Goal: Obtain resource: Download file/media

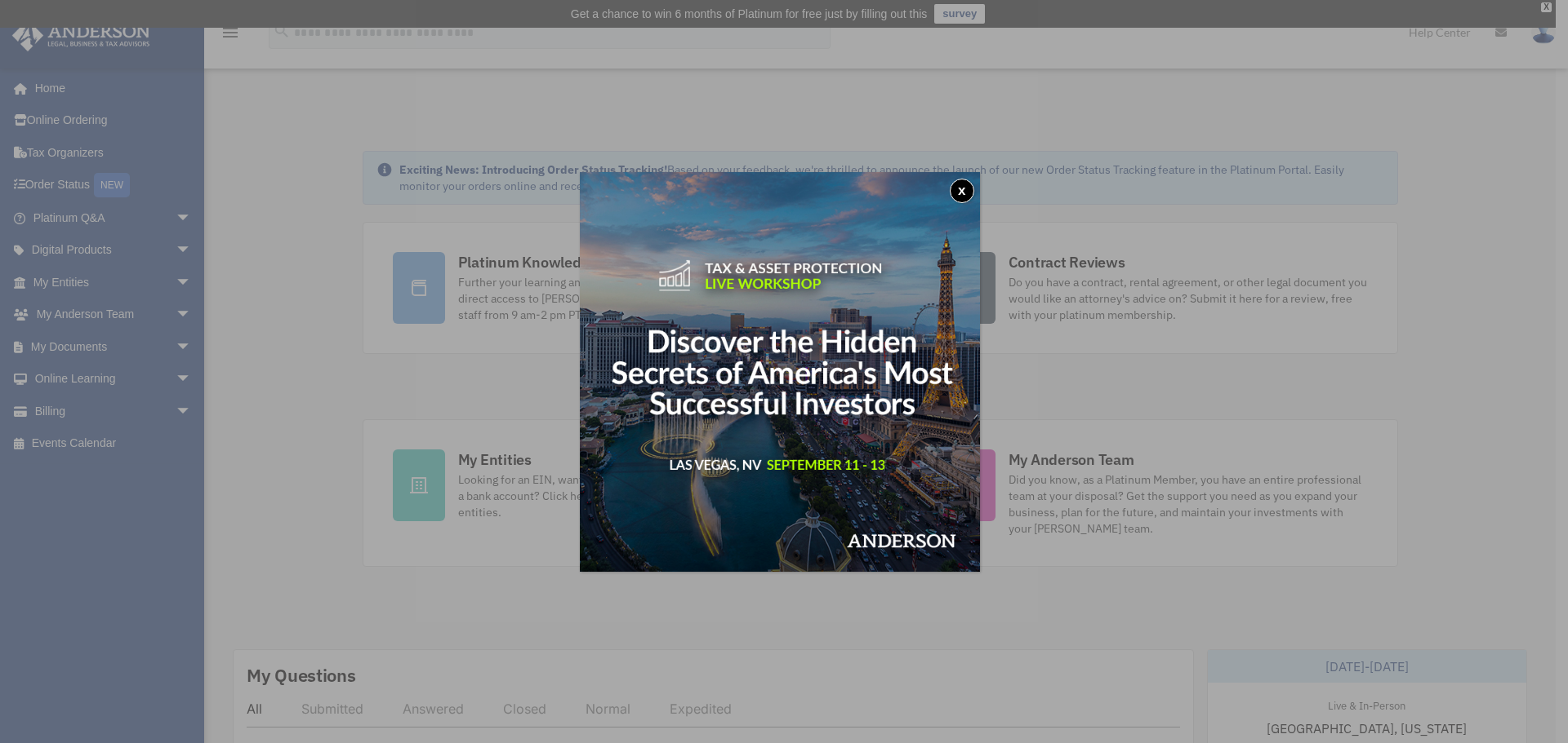
click at [967, 186] on button "x" at bounding box center [961, 190] width 24 height 24
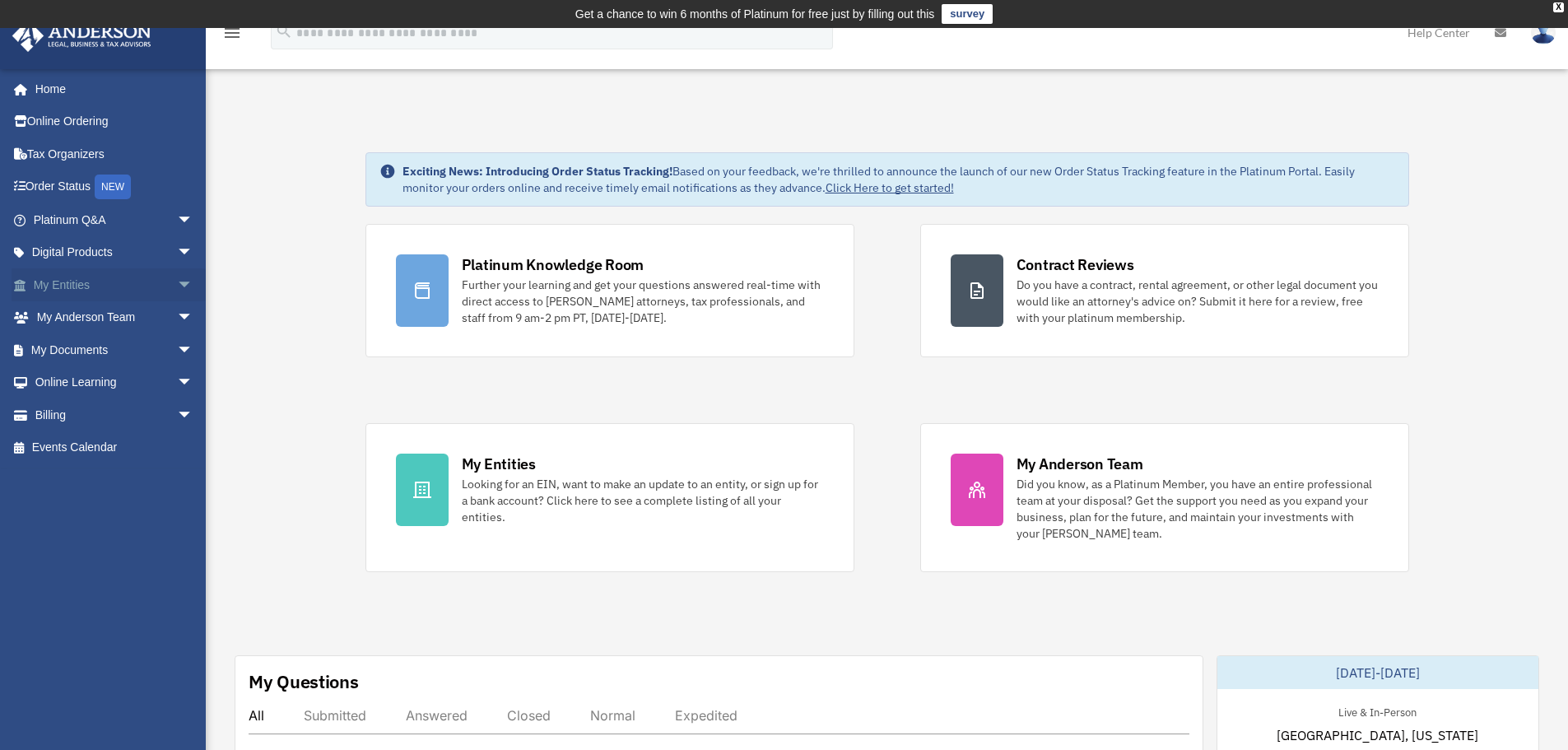
click at [132, 283] on link "My Entities arrow_drop_down" at bounding box center [115, 284] width 207 height 33
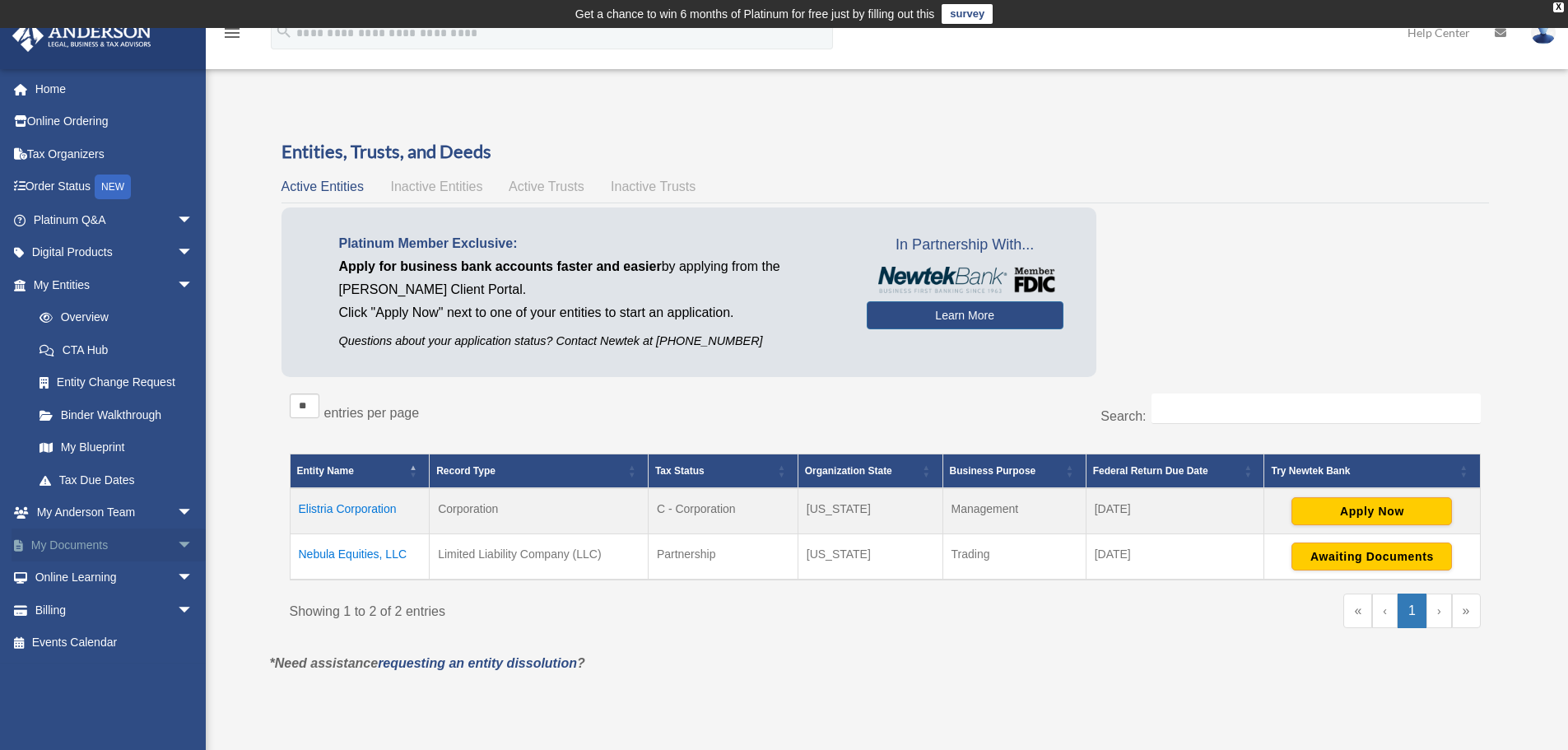
click at [177, 544] on span "arrow_drop_down" at bounding box center [193, 546] width 33 height 34
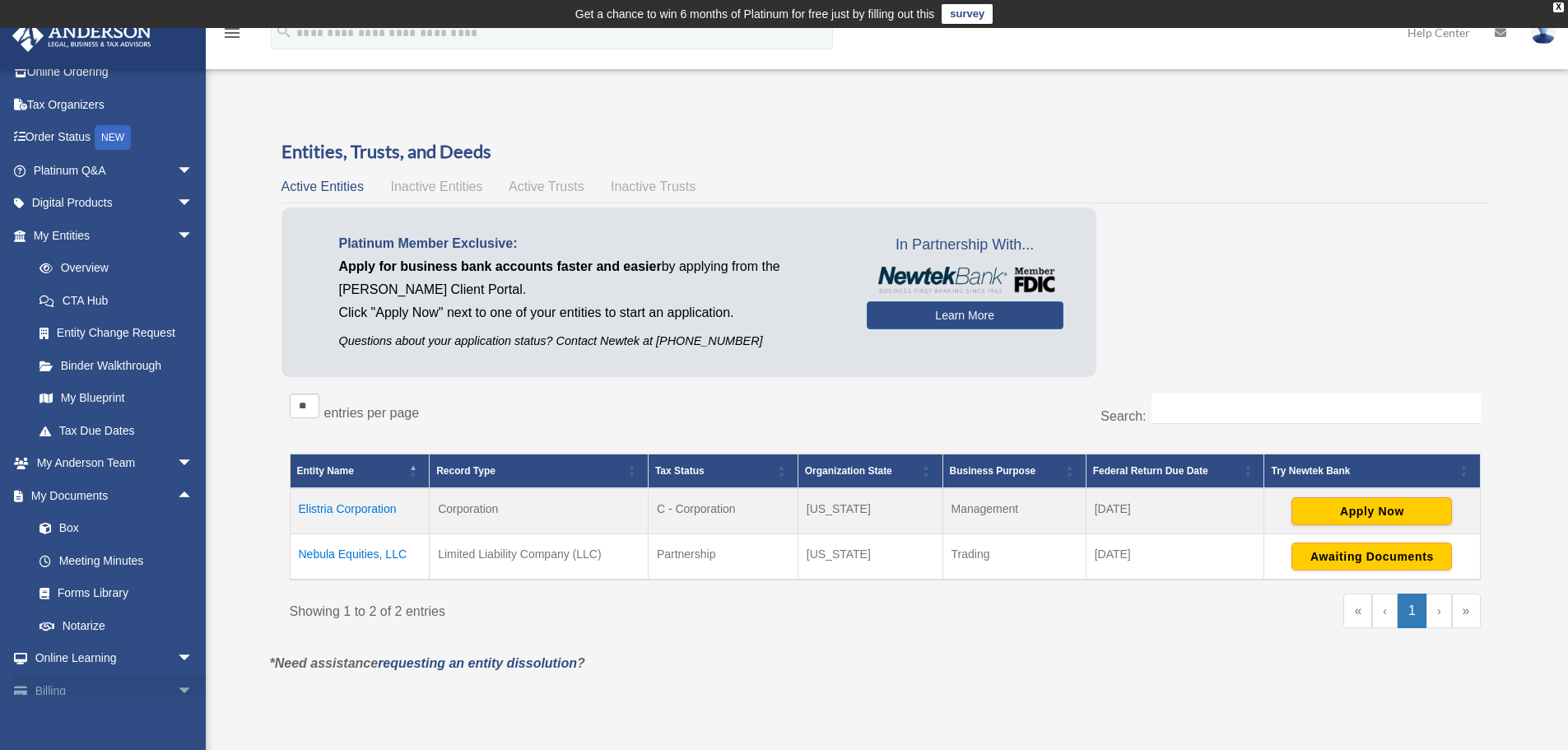
scroll to position [98, 0]
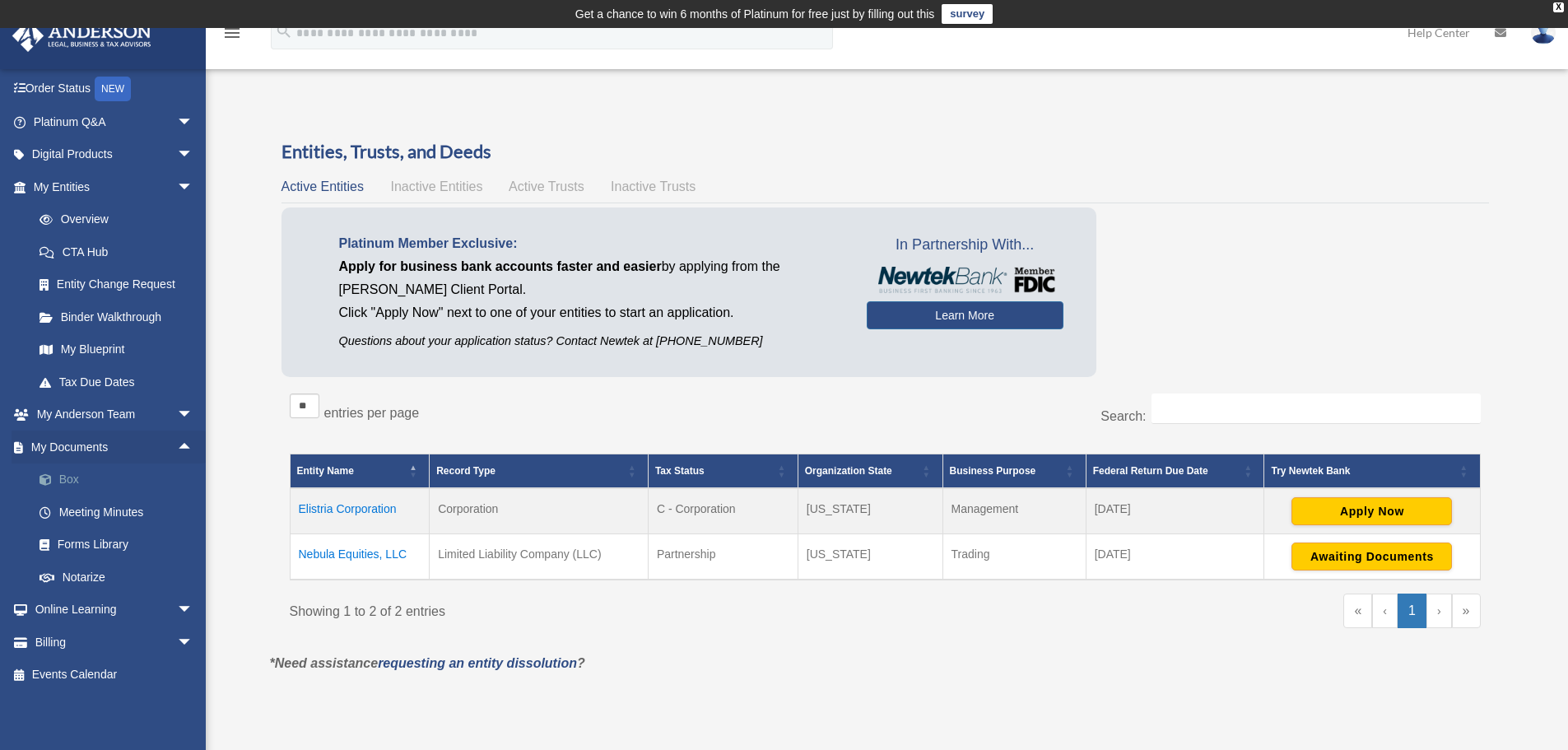
click at [102, 485] on link "Box" at bounding box center [120, 480] width 195 height 33
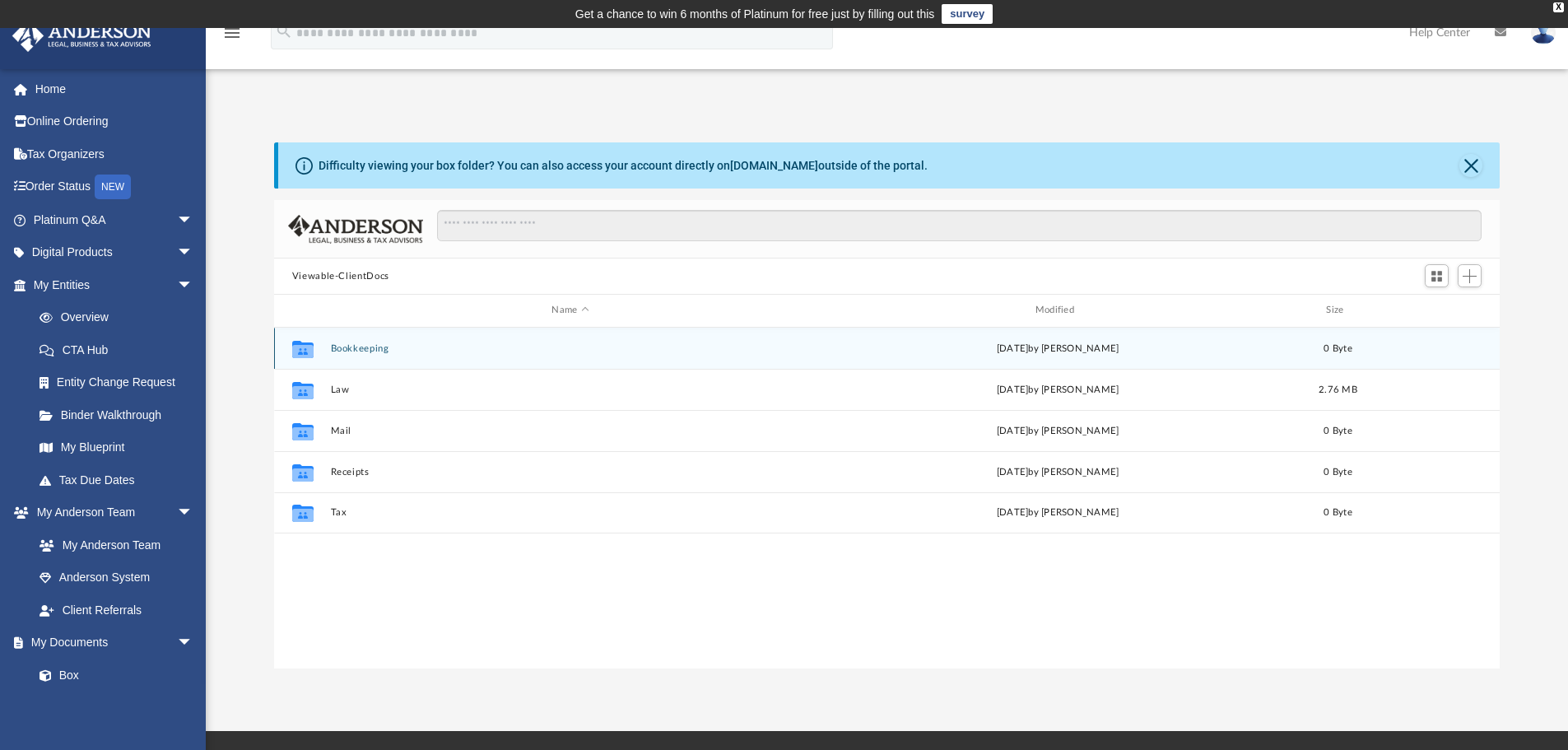
scroll to position [363, 1213]
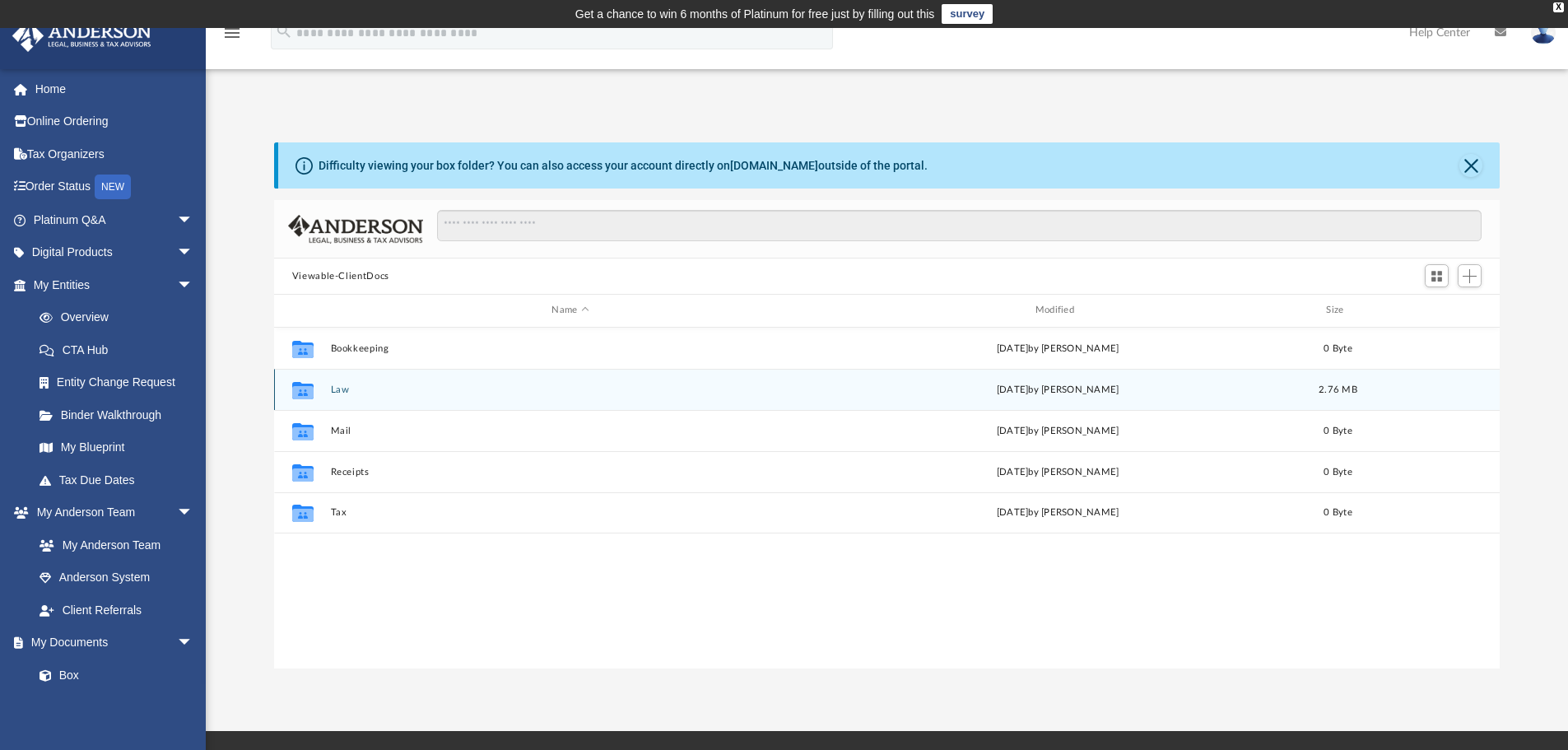
click at [338, 390] on button "Law" at bounding box center [569, 389] width 480 height 11
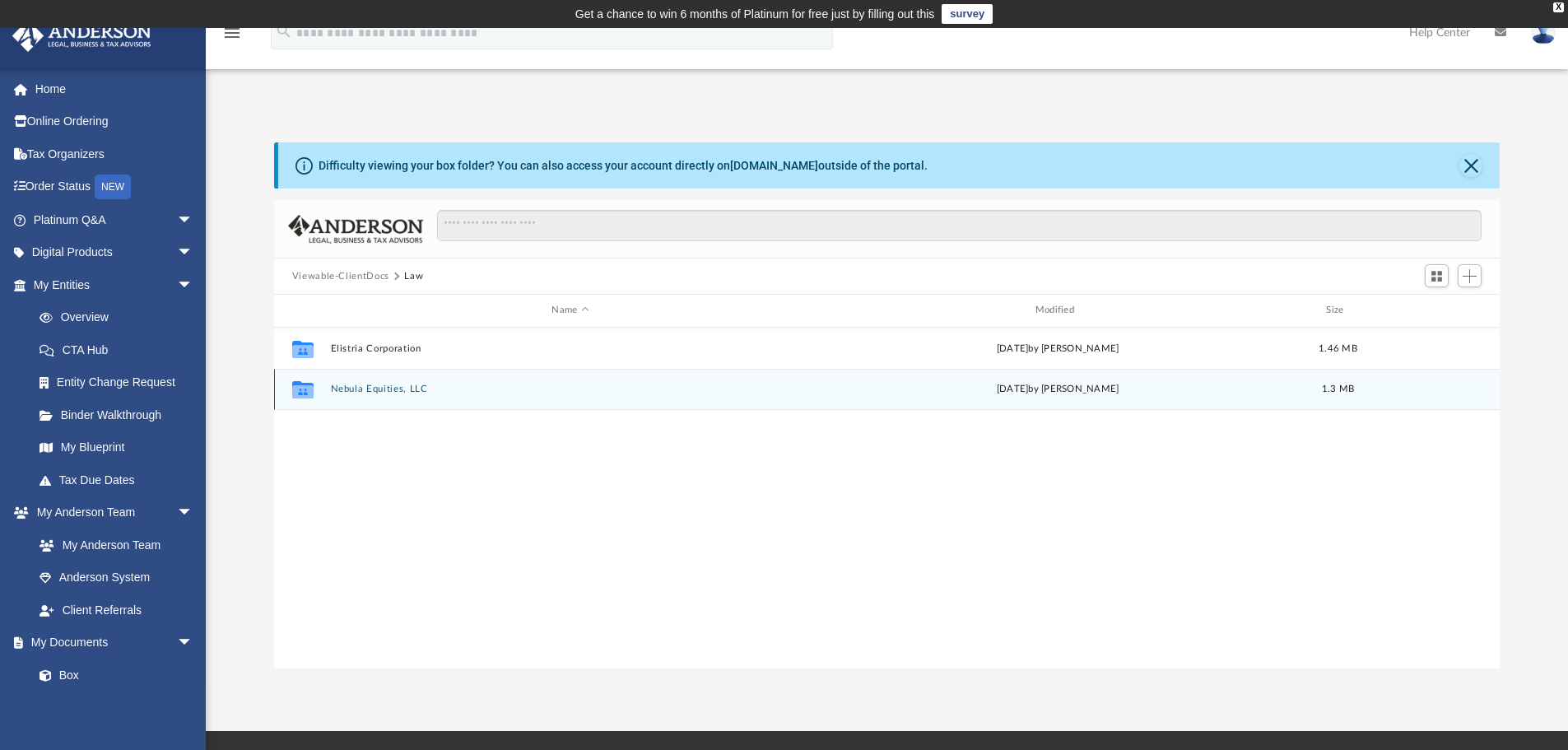
click at [376, 390] on button "Nebula Equities, LLC" at bounding box center [569, 388] width 480 height 11
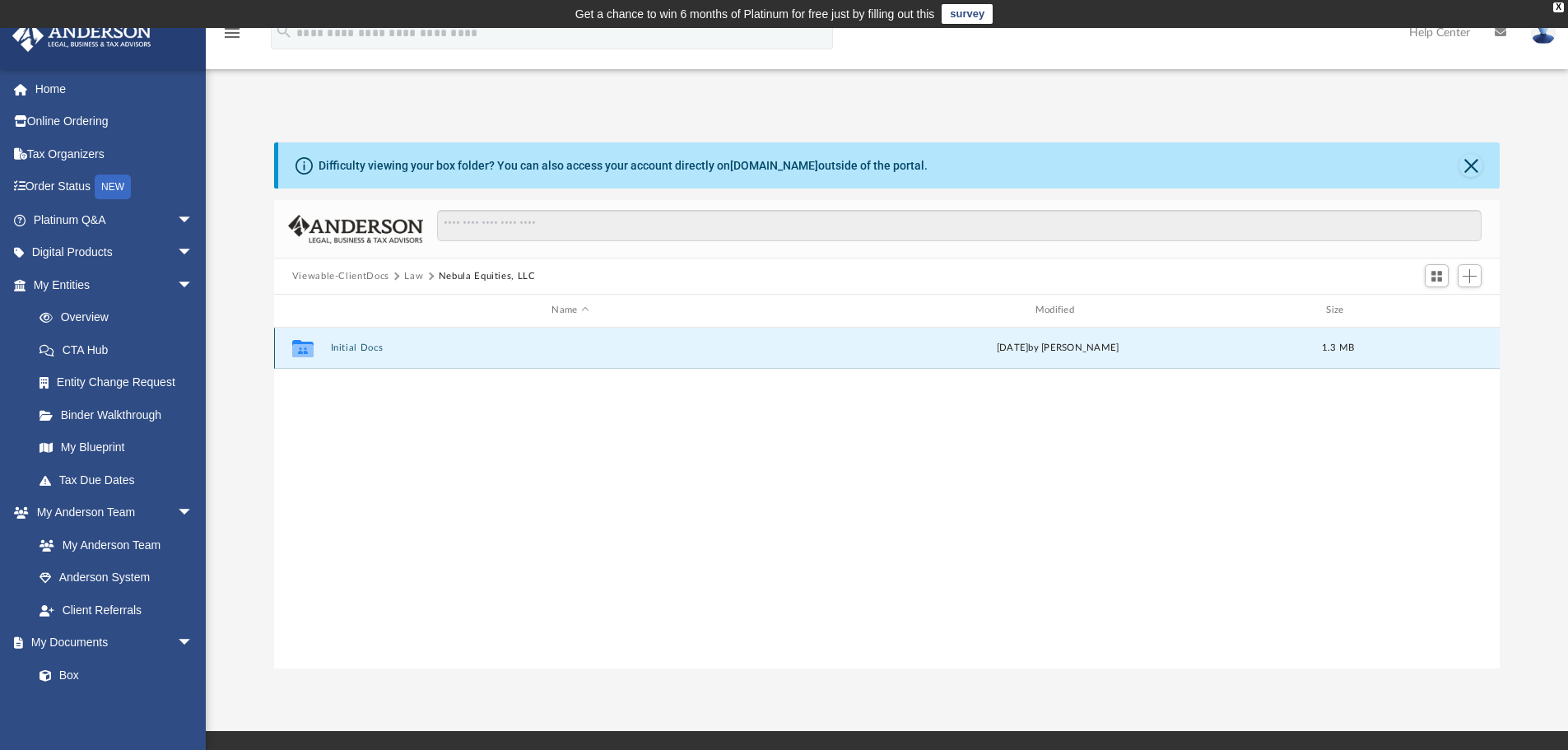
click at [358, 346] on button "Initial Docs" at bounding box center [569, 348] width 480 height 11
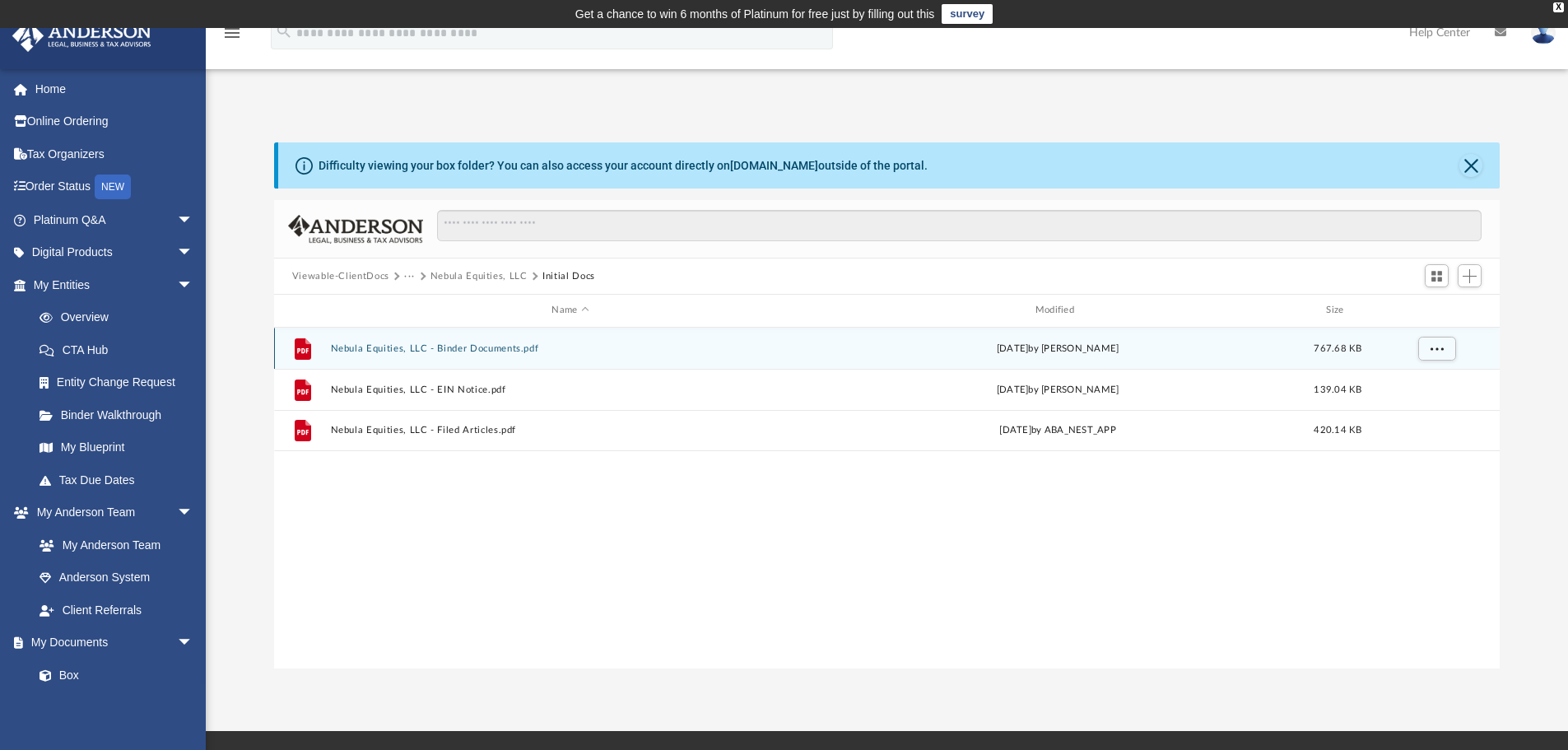
click at [499, 348] on button "Nebula Equities, LLC - Binder Documents.pdf" at bounding box center [569, 348] width 480 height 11
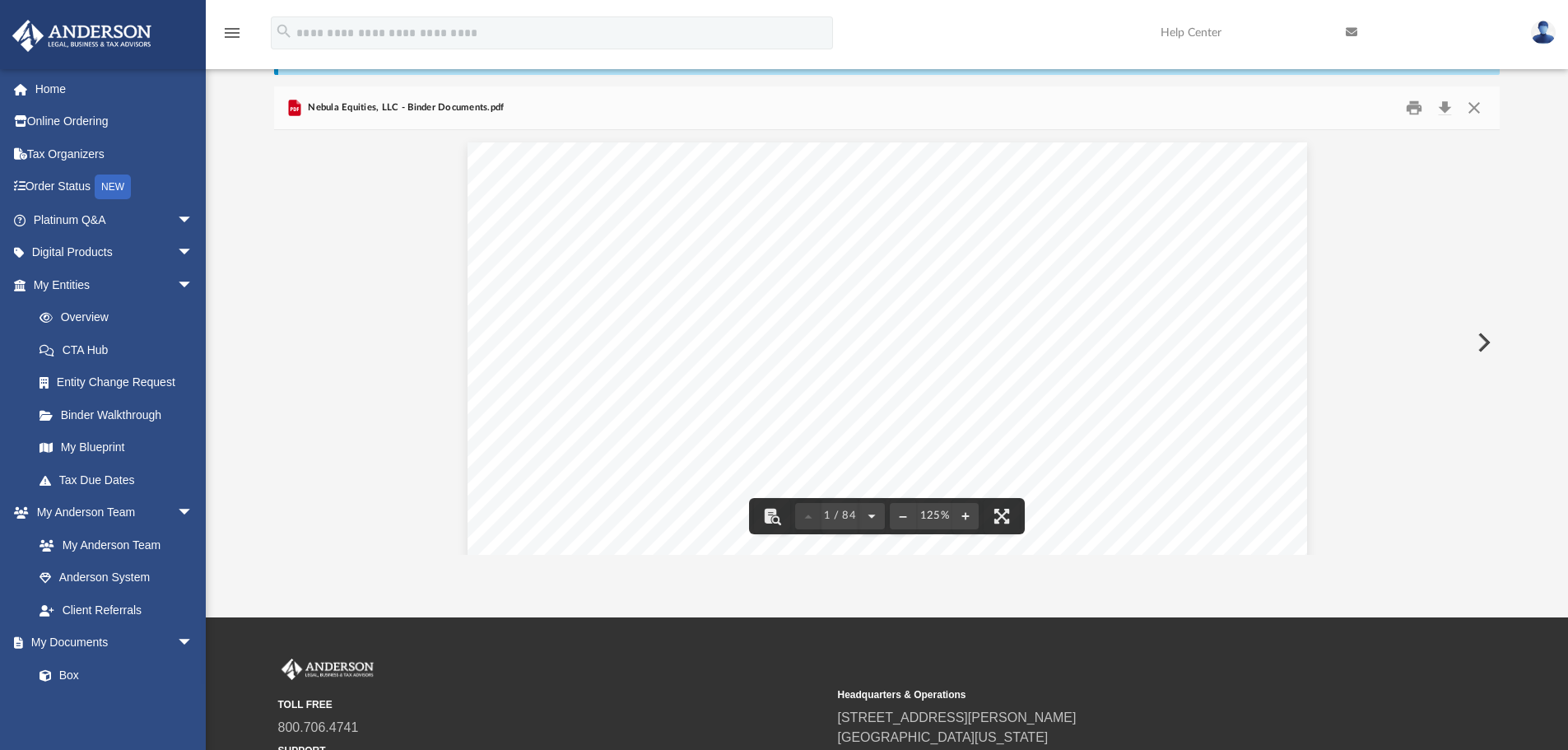
scroll to position [119, 0]
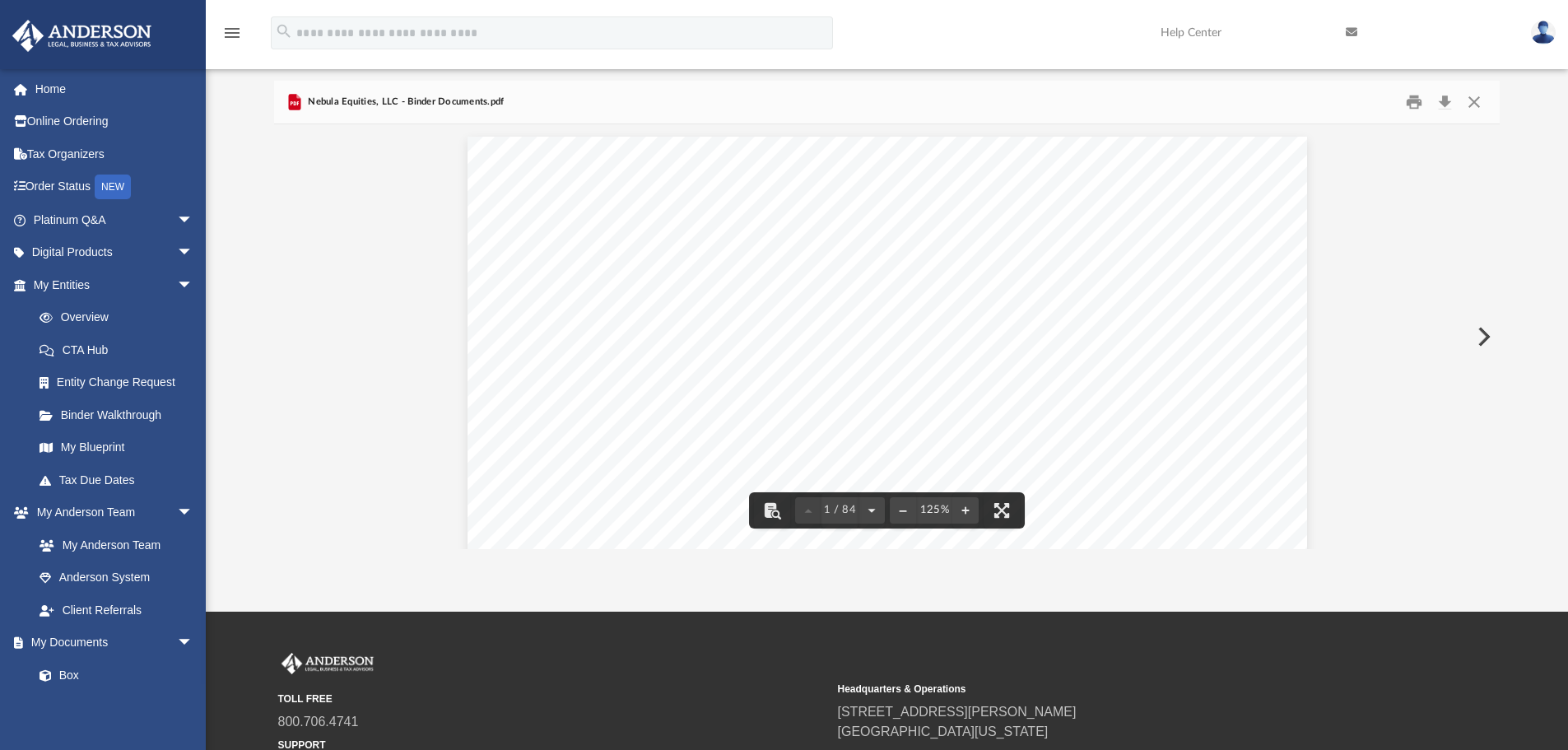
click at [1280, 393] on div "[PERSON_NAME] [STREET_ADDRESS][PERSON_NAME][US_STATE] Re: Nebula Equities, LLC …" at bounding box center [887, 680] width 839 height 1087
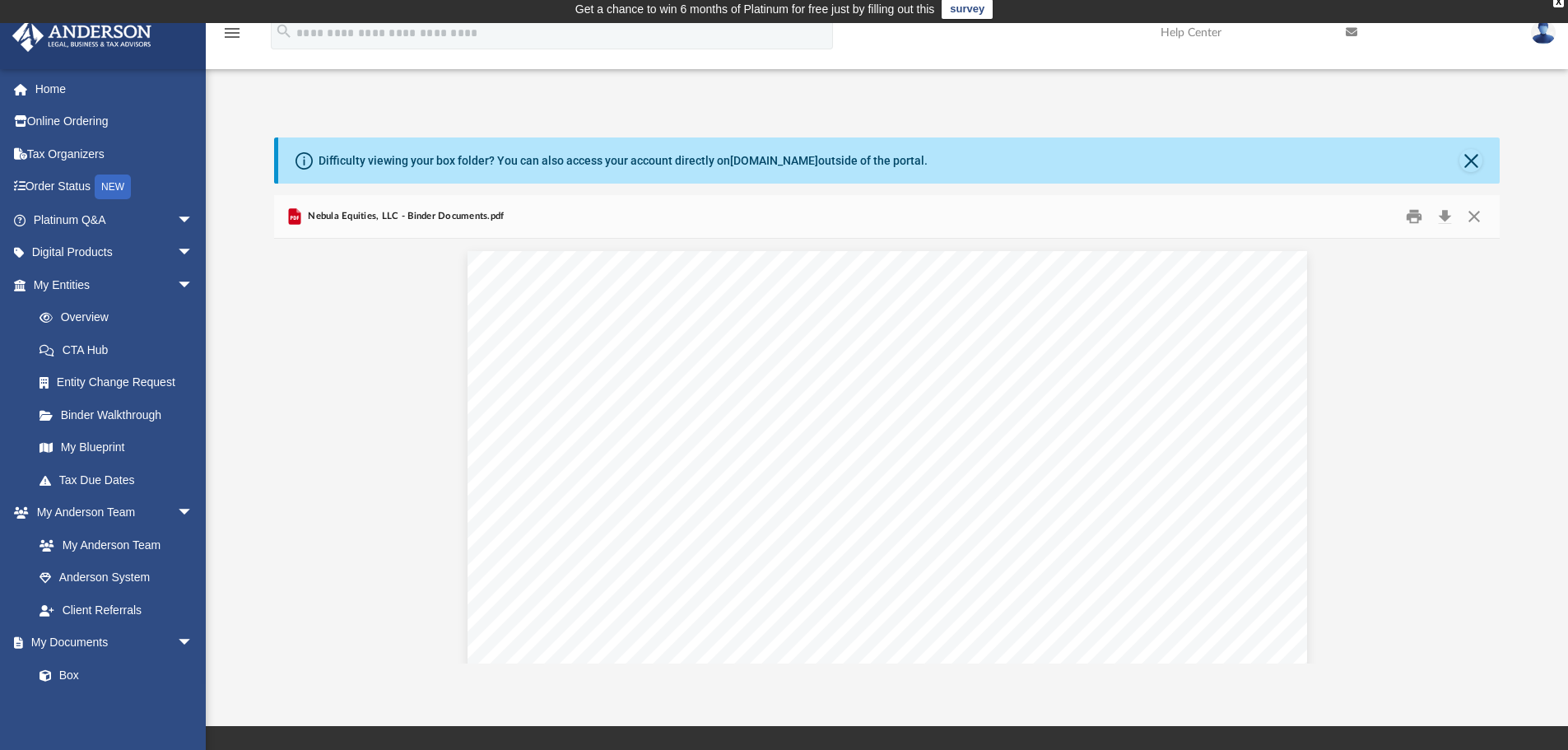
scroll to position [0, 0]
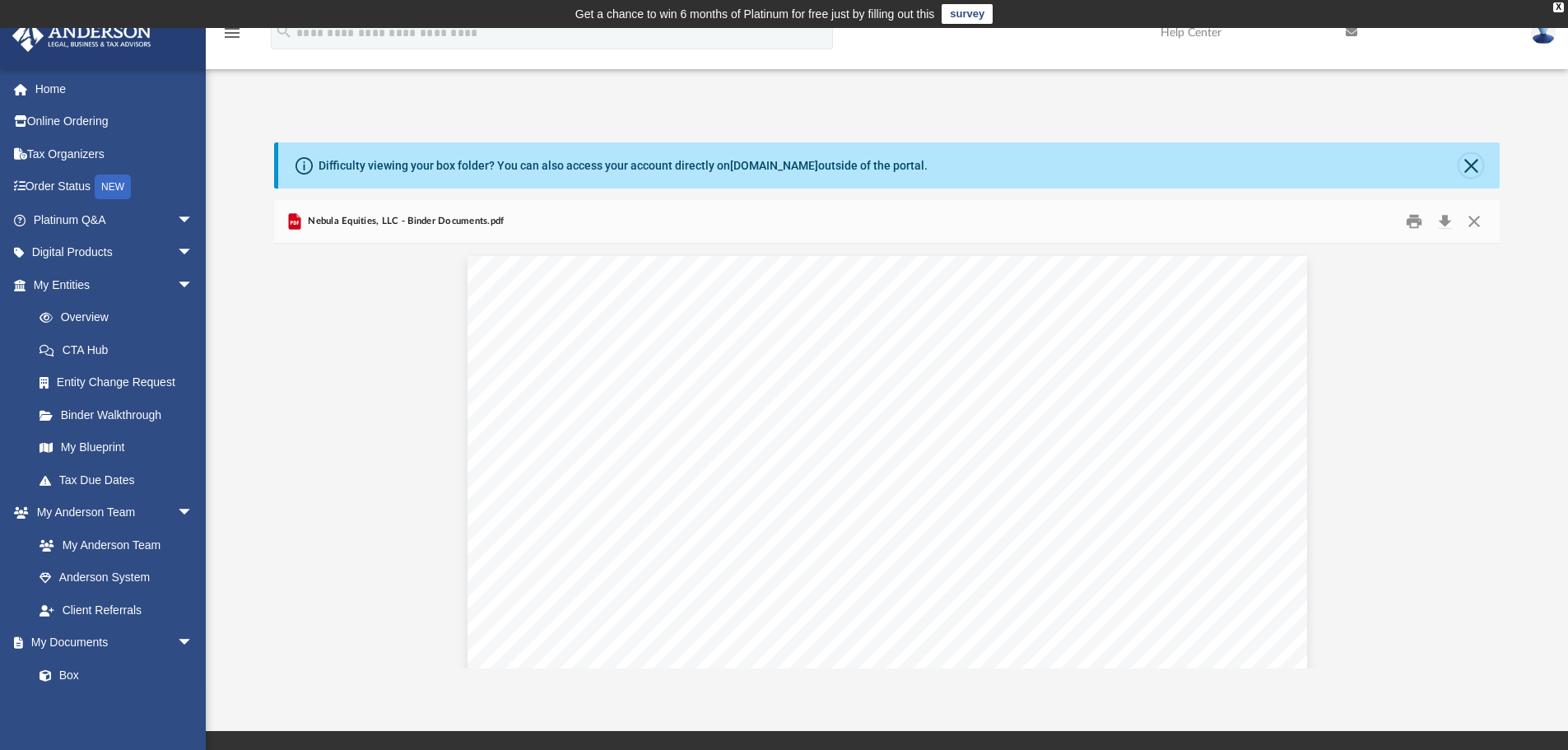
click at [1475, 170] on button "Close" at bounding box center [1470, 165] width 23 height 23
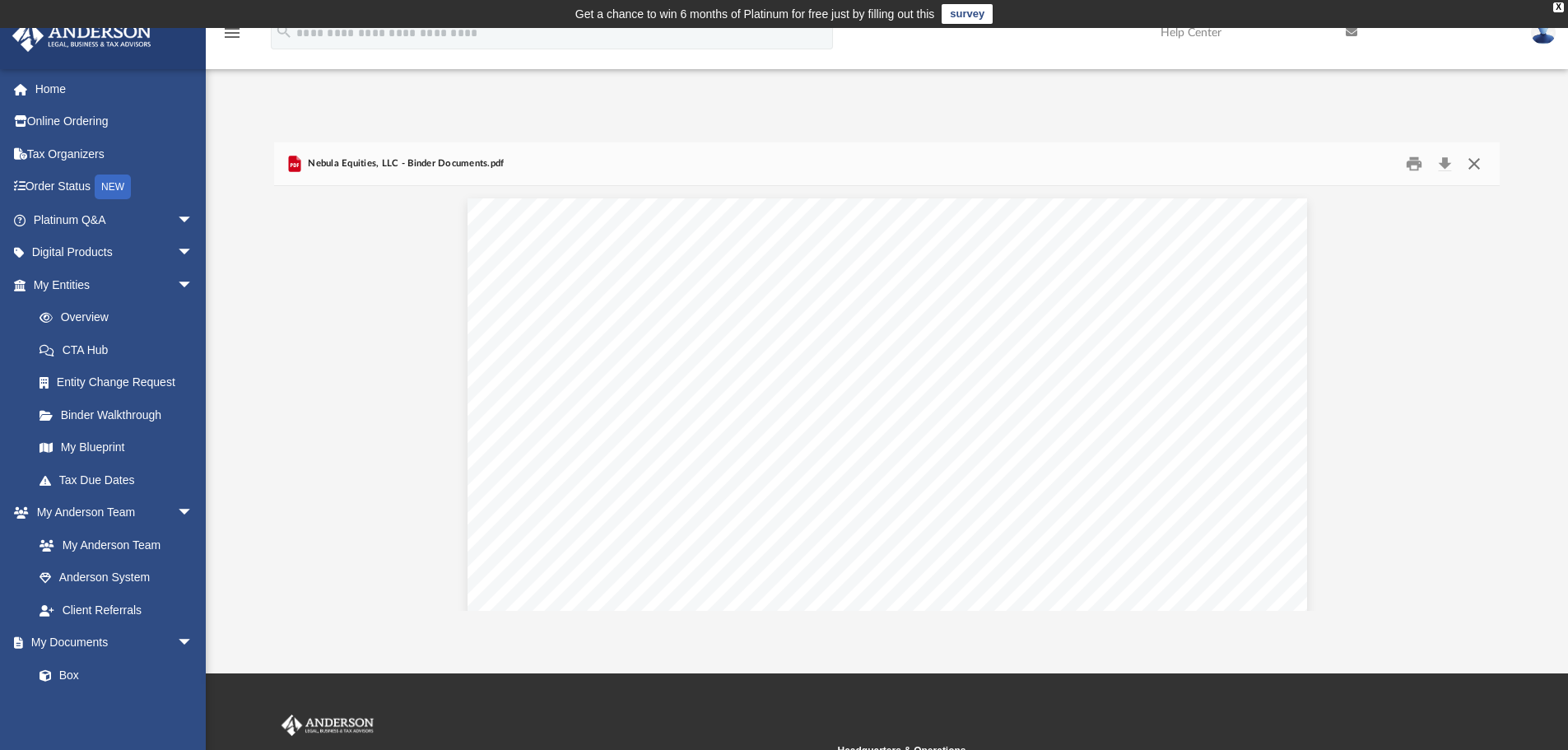
click at [1475, 163] on button "Close" at bounding box center [1474, 165] width 30 height 26
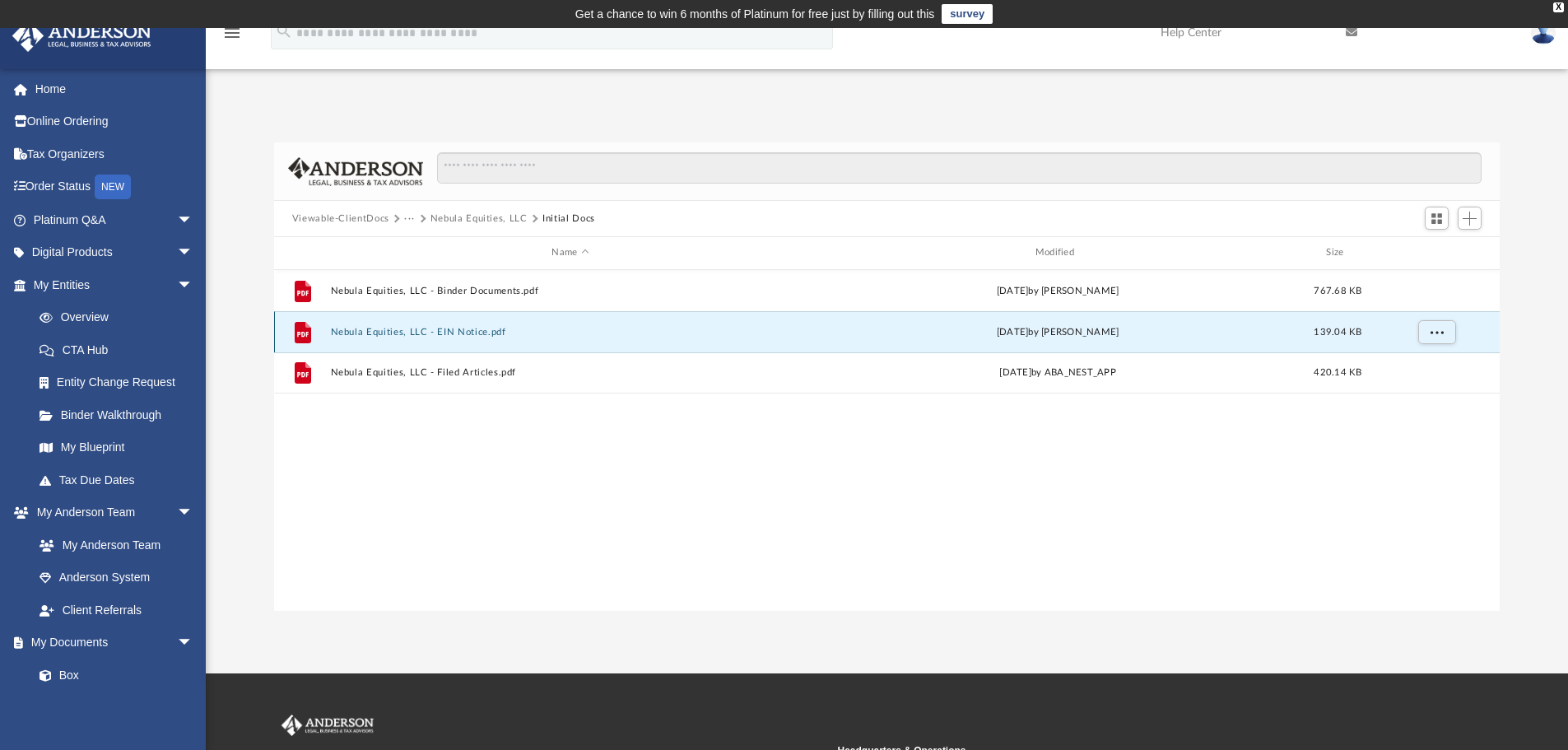
click at [457, 327] on button "Nebula Equities, LLC - EIN Notice.pdf" at bounding box center [569, 332] width 480 height 11
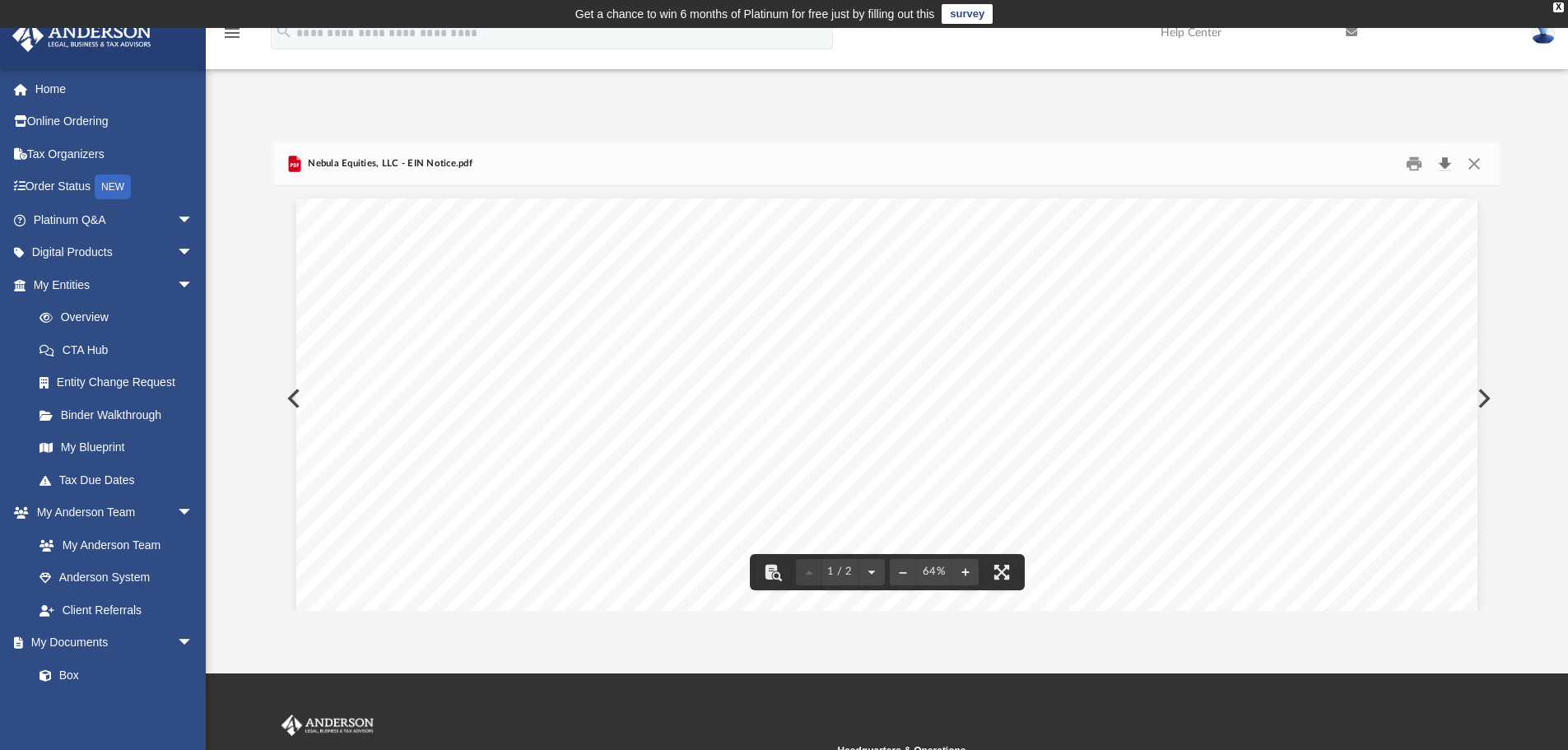
click at [1443, 158] on button "Download" at bounding box center [1445, 165] width 30 height 26
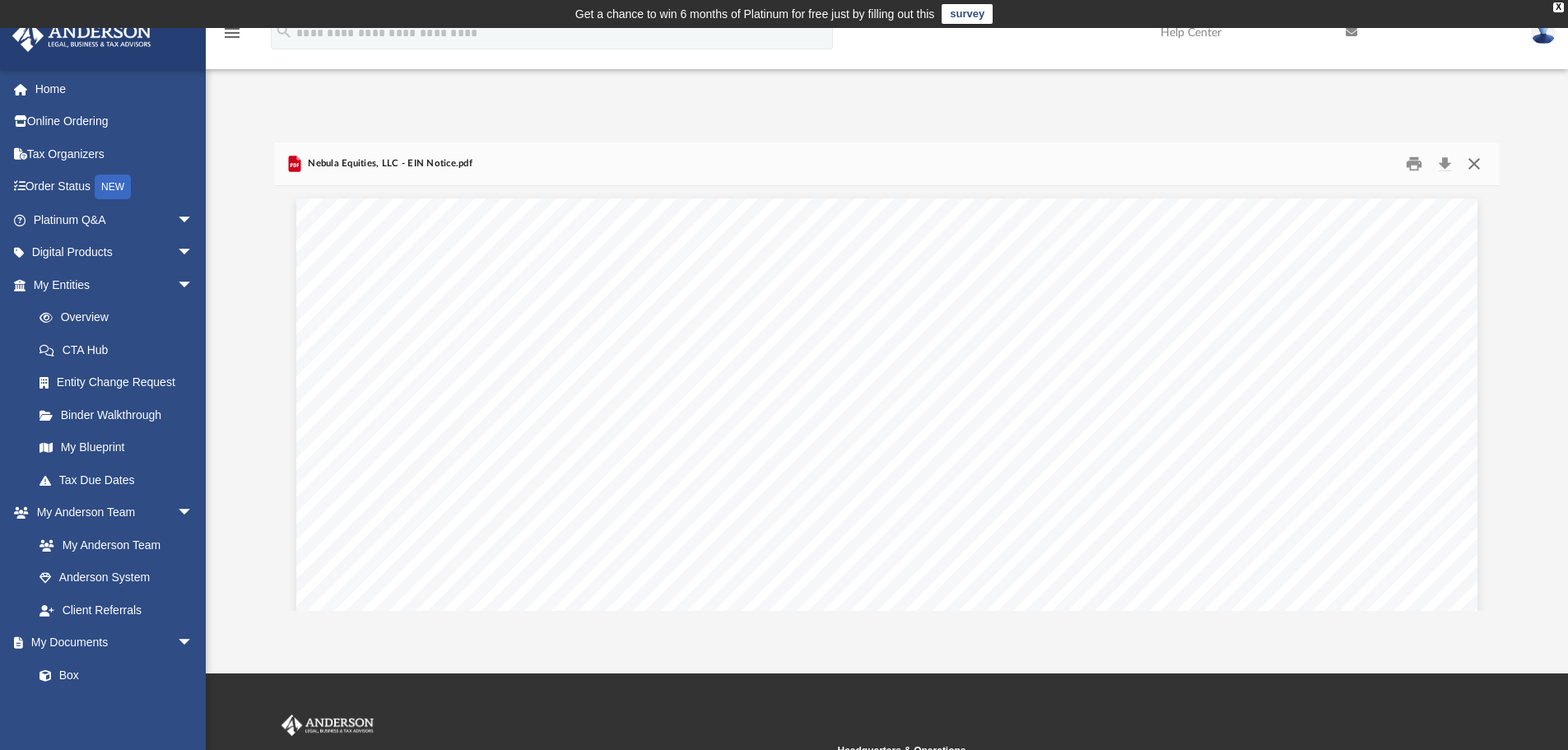
drag, startPoint x: 1471, startPoint y: 156, endPoint x: 1458, endPoint y: 153, distance: 13.3
click at [1470, 156] on button "Close" at bounding box center [1474, 165] width 30 height 26
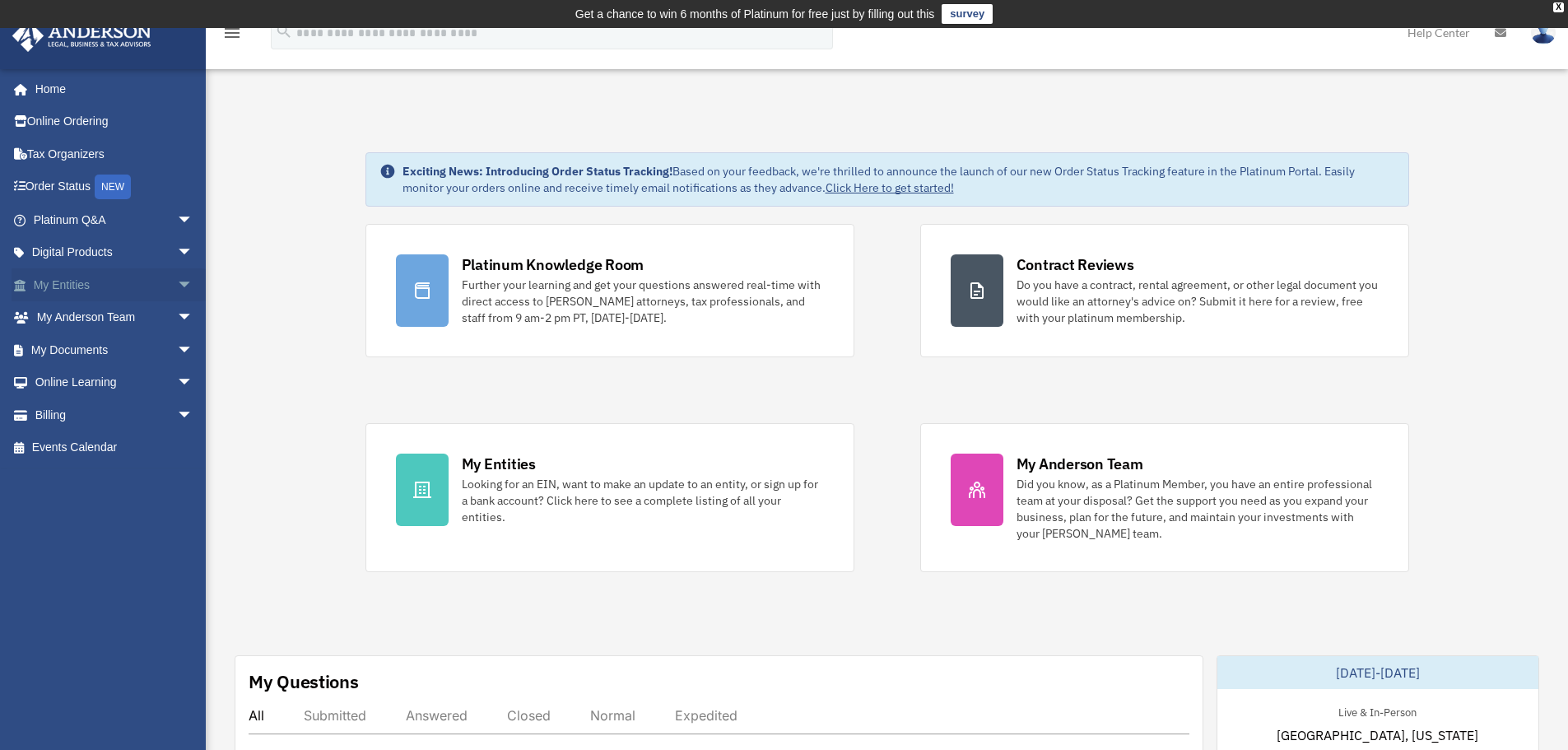
click at [97, 289] on link "My Entities arrow_drop_down" at bounding box center [115, 284] width 207 height 33
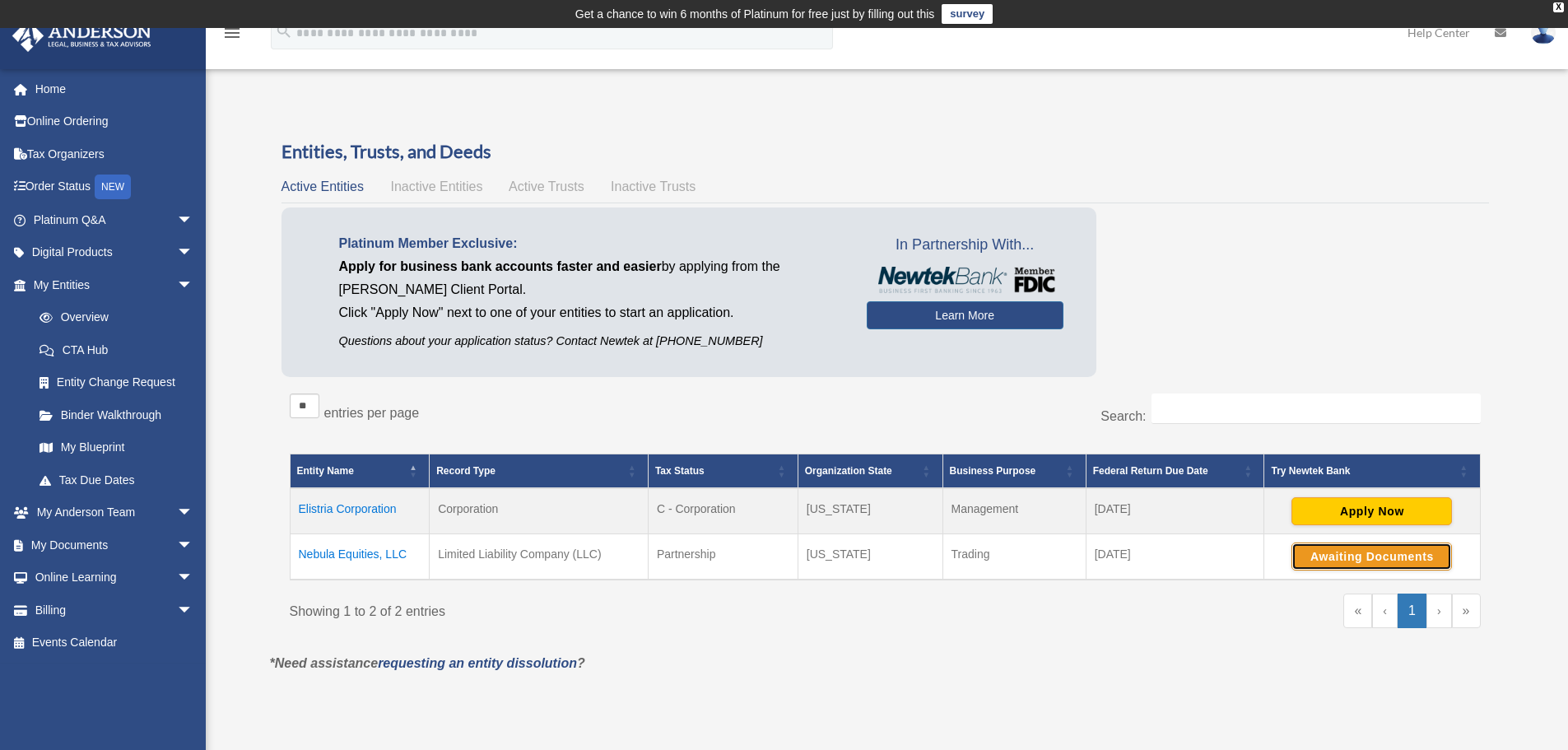
click at [1390, 564] on button "Awaiting Documents" at bounding box center [1371, 557] width 161 height 28
click at [1351, 557] on button "Continue Application" at bounding box center [1371, 557] width 161 height 28
click at [47, 90] on link "Home" at bounding box center [115, 89] width 207 height 33
